Goal: Information Seeking & Learning: Learn about a topic

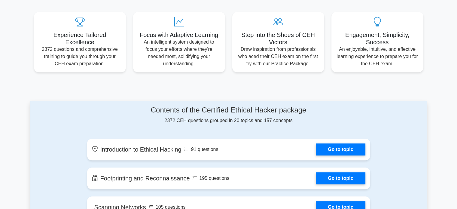
scroll to position [209, 0]
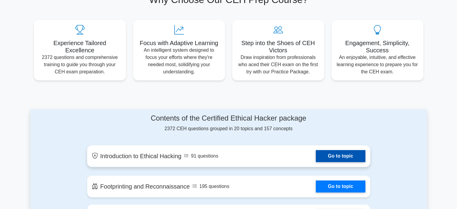
click at [316, 158] on link "Go to topic" at bounding box center [340, 156] width 49 height 12
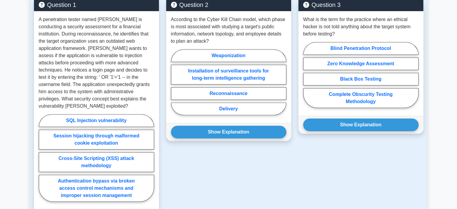
scroll to position [478, 0]
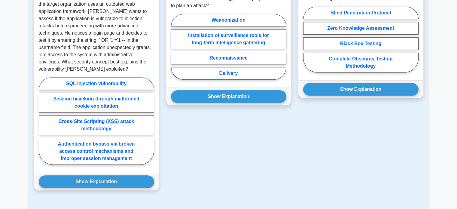
click at [100, 77] on label "SQL Injection vulnerability" at bounding box center [96, 83] width 115 height 13
click at [43, 121] on input "SQL Injection vulnerability" at bounding box center [41, 123] width 4 height 4
radio input "true"
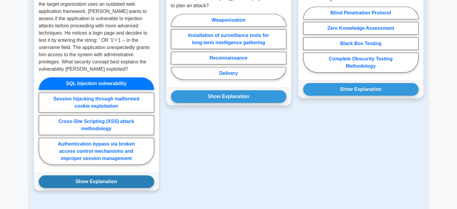
click at [108, 175] on button "Show Explanation" at bounding box center [96, 181] width 115 height 13
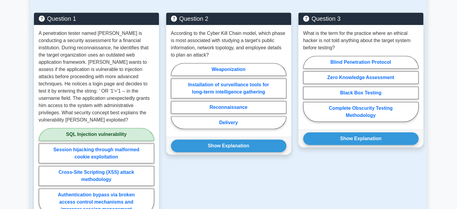
scroll to position [412, 0]
